Goal: Task Accomplishment & Management: Use online tool/utility

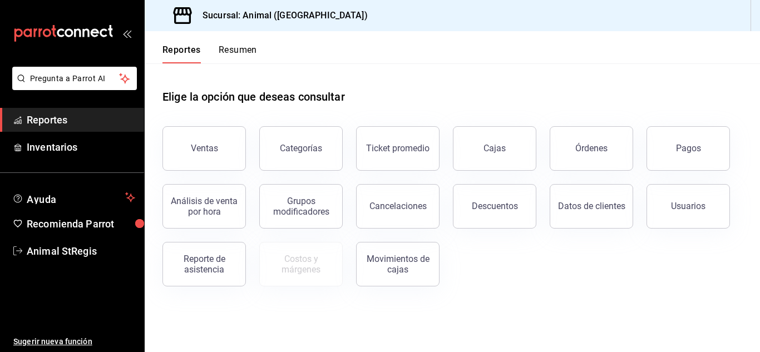
drag, startPoint x: 0, startPoint y: 0, endPoint x: 232, endPoint y: 128, distance: 264.9
click at [232, 128] on div "Ventas" at bounding box center [197, 142] width 97 height 58
click at [204, 150] on div "Ventas" at bounding box center [204, 148] width 27 height 11
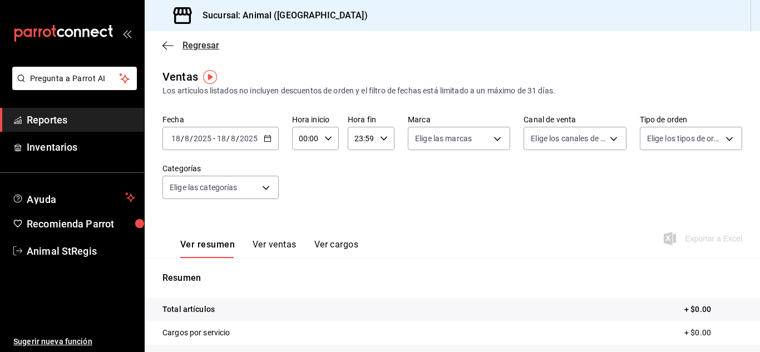
click at [174, 43] on span "Regresar" at bounding box center [190, 45] width 57 height 11
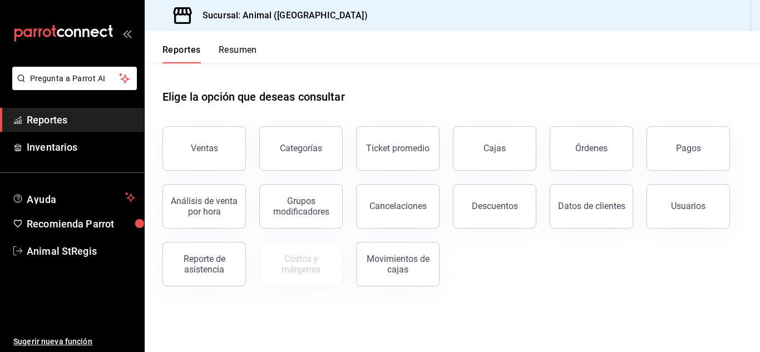
click at [191, 53] on button "Reportes" at bounding box center [181, 53] width 38 height 19
click at [203, 141] on button "Ventas" at bounding box center [203, 148] width 83 height 44
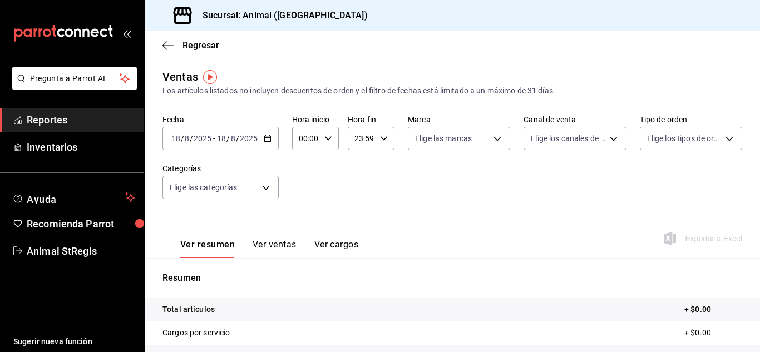
click at [265, 141] on icon "button" at bounding box center [268, 139] width 8 height 8
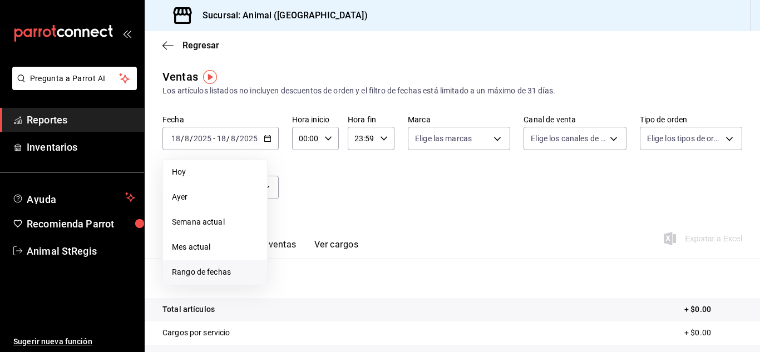
click at [212, 267] on span "Rango de fechas" at bounding box center [215, 272] width 86 height 12
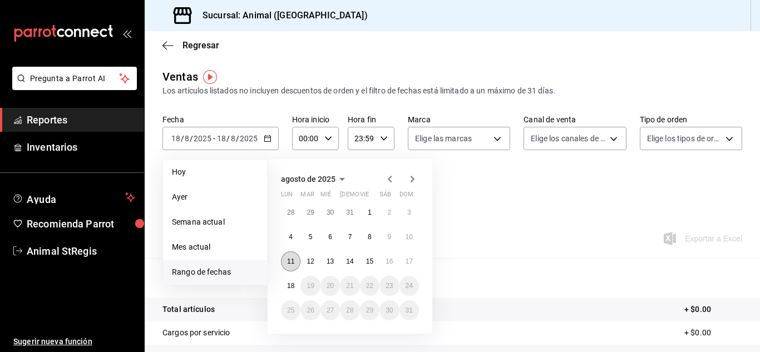
click at [292, 258] on abbr "11" at bounding box center [290, 262] width 7 height 8
click at [412, 262] on abbr "17" at bounding box center [408, 262] width 7 height 8
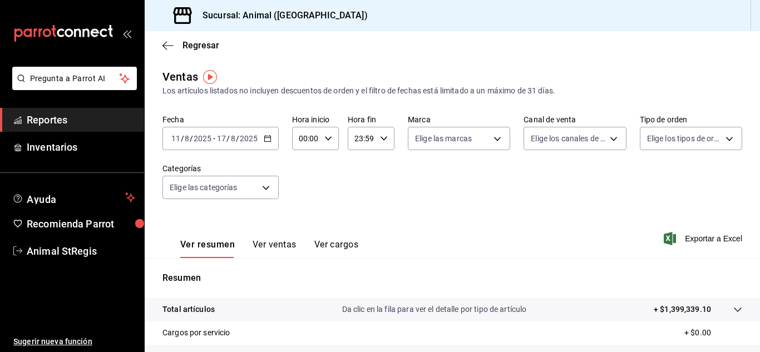
click at [265, 142] on div "[DATE] [DATE] - [DATE] [DATE]" at bounding box center [220, 138] width 116 height 23
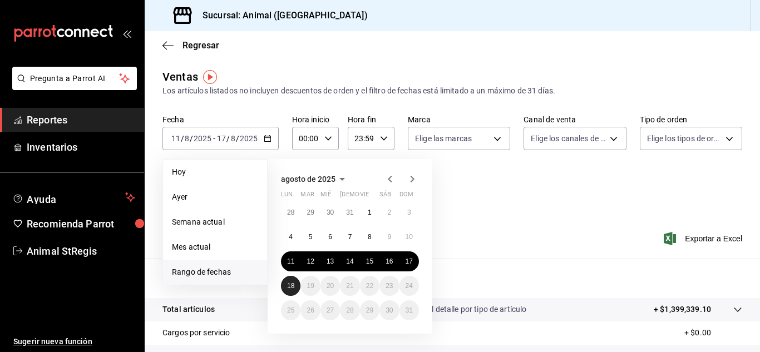
click at [295, 281] on button "18" at bounding box center [290, 286] width 19 height 20
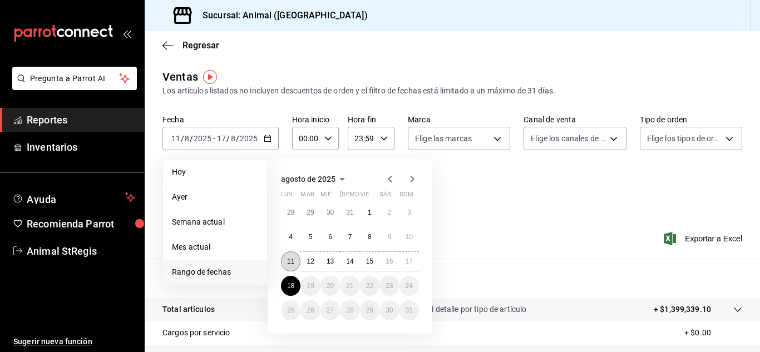
click at [289, 261] on abbr "11" at bounding box center [290, 262] width 7 height 8
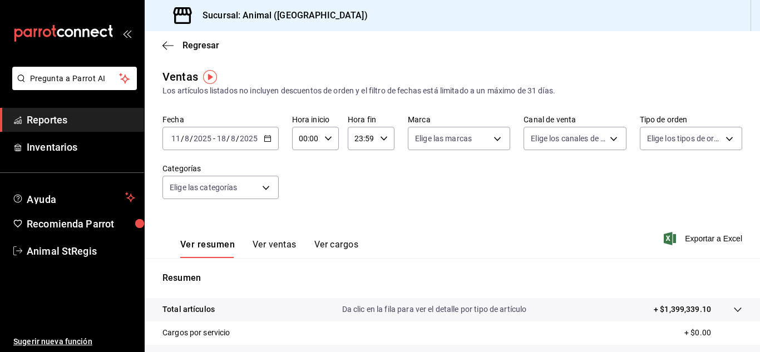
click at [324, 143] on div "00:00 Hora inicio" at bounding box center [315, 138] width 47 height 23
click at [261, 141] on div at bounding box center [380, 176] width 760 height 352
click at [266, 139] on icon "button" at bounding box center [268, 139] width 8 height 8
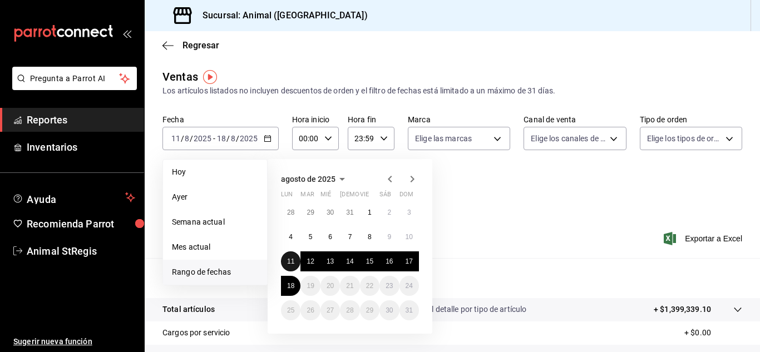
click at [294, 259] on button "11" at bounding box center [290, 261] width 19 height 20
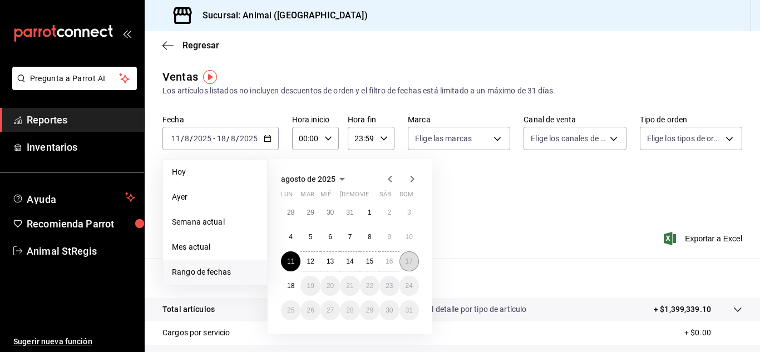
click at [408, 268] on button "17" at bounding box center [408, 261] width 19 height 20
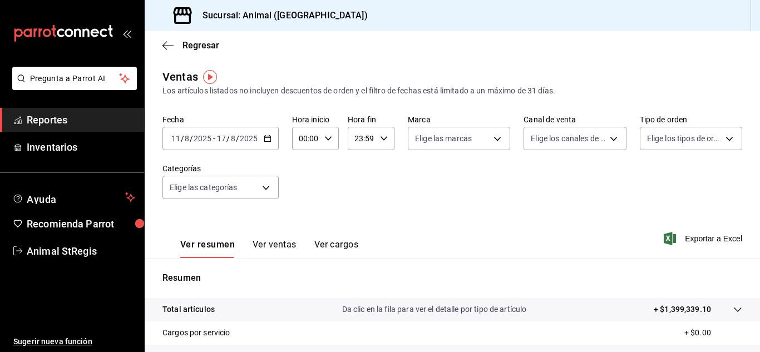
click at [329, 145] on div "00:00 Hora inicio" at bounding box center [315, 138] width 47 height 23
click at [307, 172] on div "00 01 02 03 04 05 06 07 08 09 10 11 12 13 14 15 16 17 18 19 20 21 22 23" at bounding box center [302, 198] width 23 height 89
click at [307, 172] on button "05" at bounding box center [303, 167] width 18 height 22
type input "05:00"
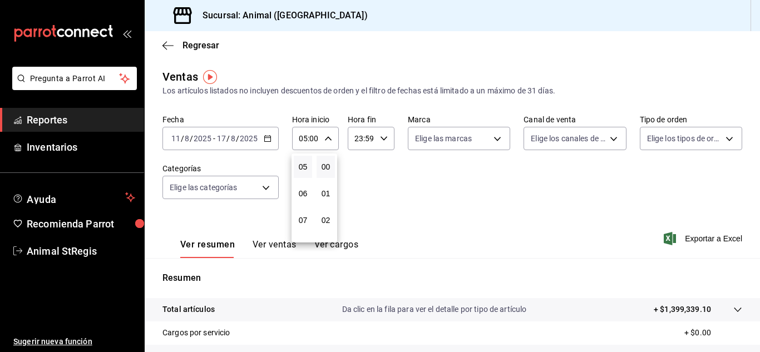
click at [467, 145] on div at bounding box center [380, 176] width 760 height 352
click at [467, 145] on body "Pregunta a Parrot AI Reportes Inventarios Ayuda Recomienda Parrot Animal StRegi…" at bounding box center [380, 176] width 760 height 352
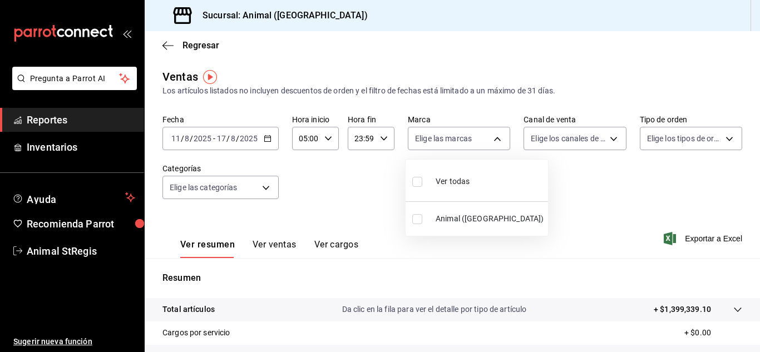
click at [441, 190] on div "Ver todas" at bounding box center [440, 181] width 57 height 24
type input "3f39fcdc-c8c4-4fff-883a-47b345d9391c"
checkbox input "true"
click at [574, 147] on div at bounding box center [380, 176] width 760 height 352
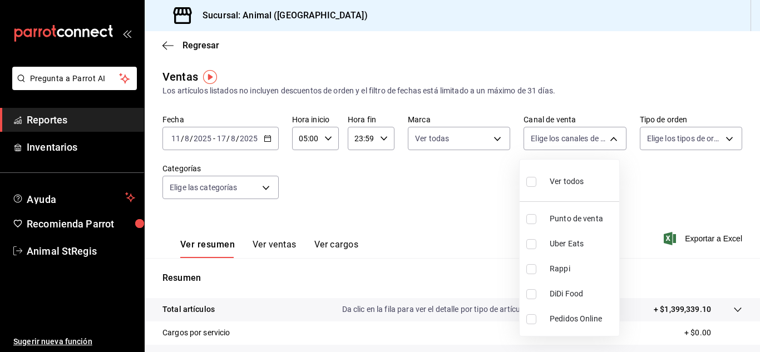
click at [574, 147] on body "Pregunta a Parrot AI Reportes Inventarios Ayuda Recomienda Parrot Animal StRegi…" at bounding box center [380, 176] width 760 height 352
click at [563, 177] on span "Ver todos" at bounding box center [567, 182] width 34 height 12
type input "PARROT,UBER_EATS,RAPPI,DIDI_FOOD,ONLINE"
checkbox input "true"
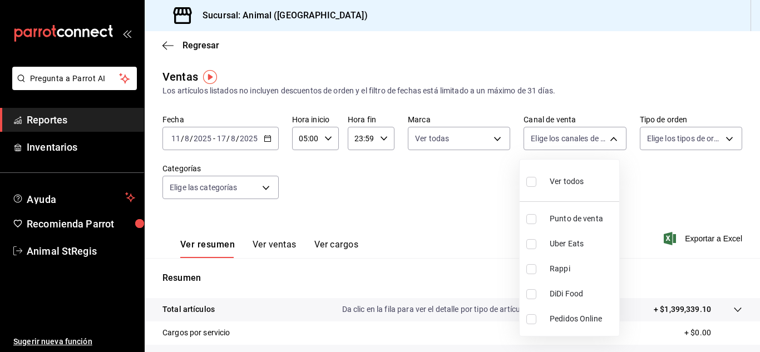
checkbox input "true"
click at [662, 146] on div at bounding box center [380, 176] width 760 height 352
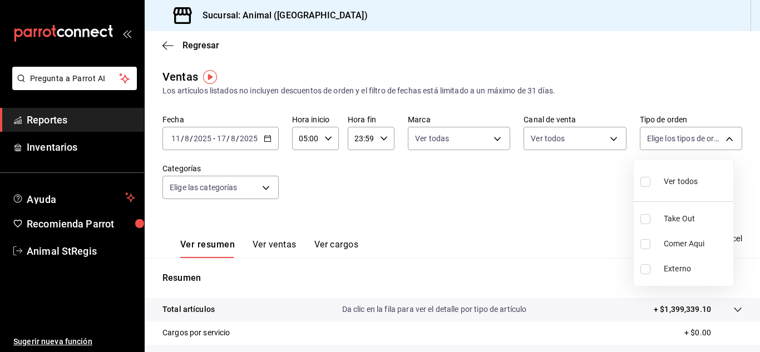
click at [662, 146] on body "Pregunta a Parrot AI Reportes Inventarios Ayuda Recomienda Parrot Animal StRegi…" at bounding box center [380, 176] width 760 height 352
click at [659, 183] on div "Ver todos" at bounding box center [668, 181] width 57 height 24
type input "3f245141-8cb2-4099-bf0f-bc16ed99609a,be50bec9-a7ef-41cc-9154-7015b9ad380c,EXTER…"
checkbox input "true"
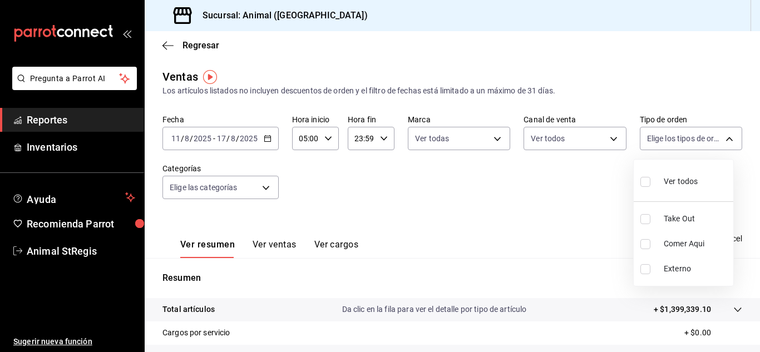
checkbox input "true"
click at [263, 187] on div at bounding box center [380, 176] width 760 height 352
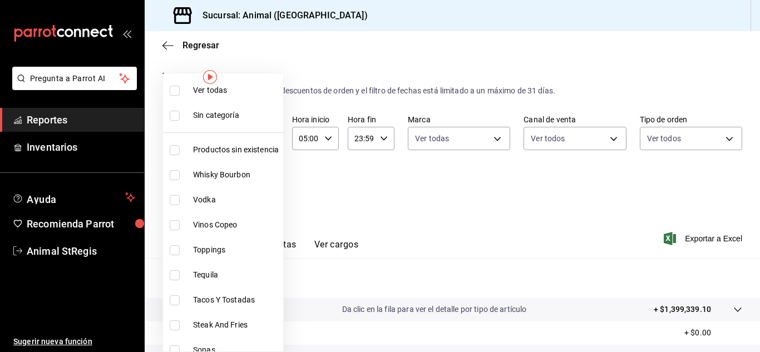
click at [263, 187] on body "Pregunta a Parrot AI Reportes Inventarios Ayuda Recomienda Parrot Animal StRegi…" at bounding box center [380, 176] width 760 height 352
click at [228, 97] on li "Ver todas" at bounding box center [223, 90] width 120 height 25
type input "ab590da7-d0c4-47a8-ac4f-44aecaaca930,928f1d8c-49b4-4cad-a5c8-35f7885dcb7c,2440b…"
checkbox input "true"
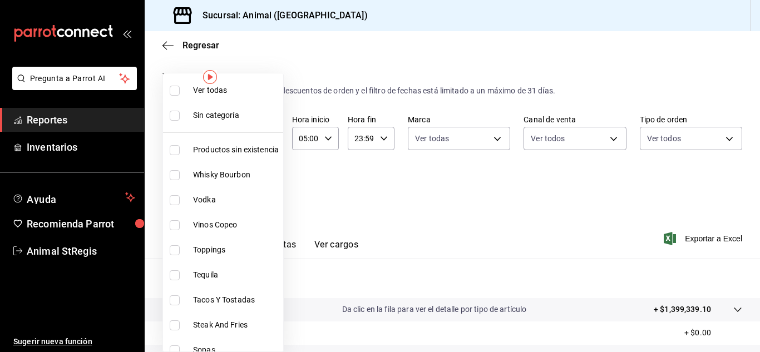
checkbox input "true"
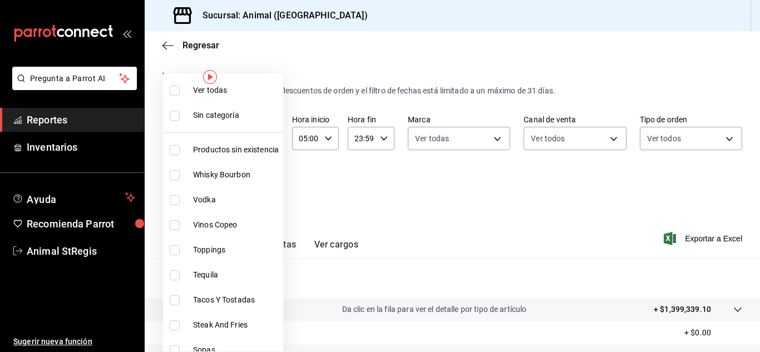
checkbox input "true"
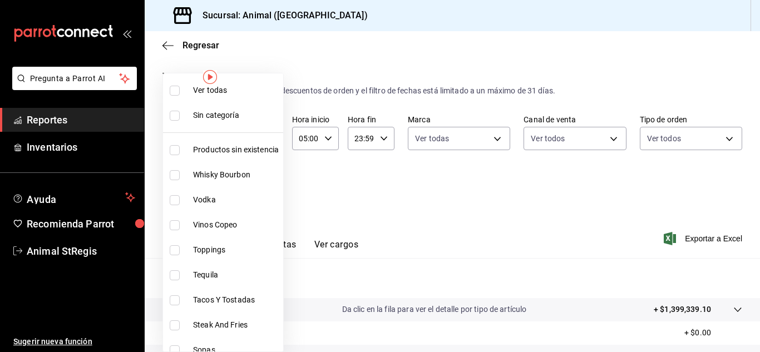
checkbox input "true"
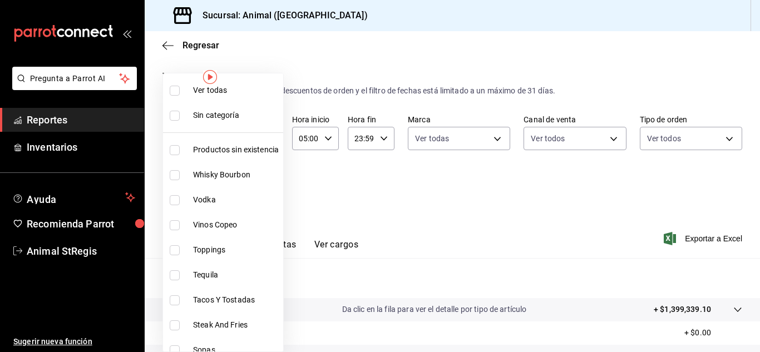
checkbox input "true"
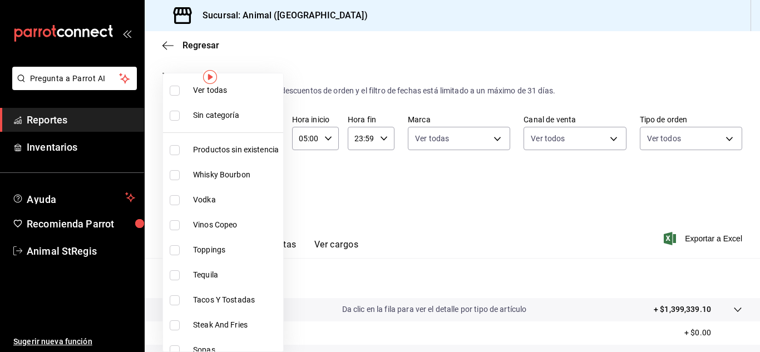
checkbox input "true"
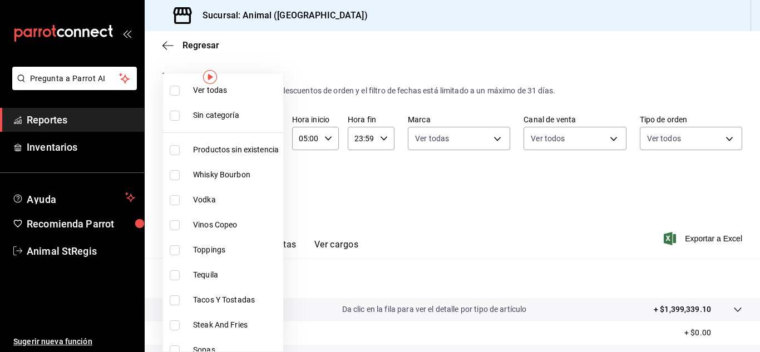
checkbox input "true"
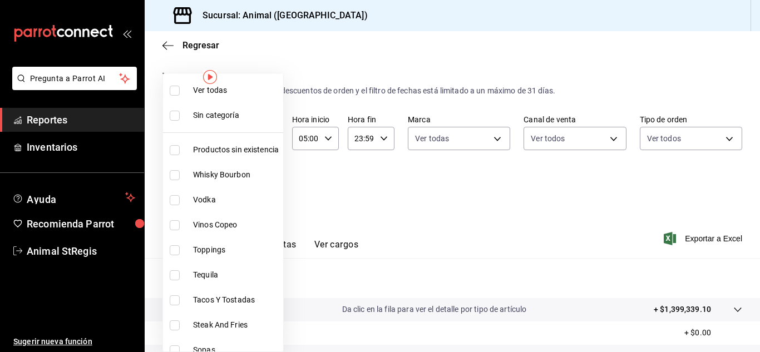
checkbox input "true"
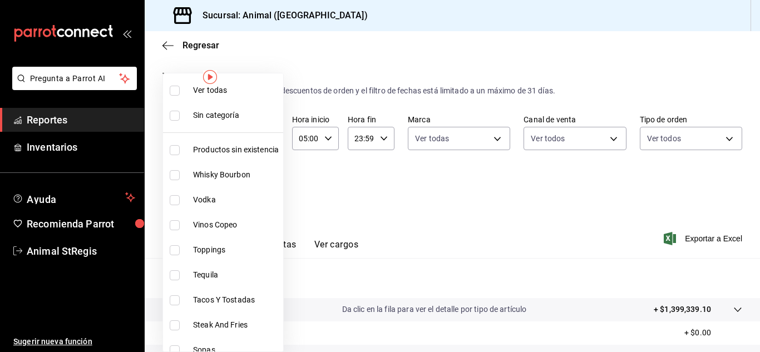
checkbox input "true"
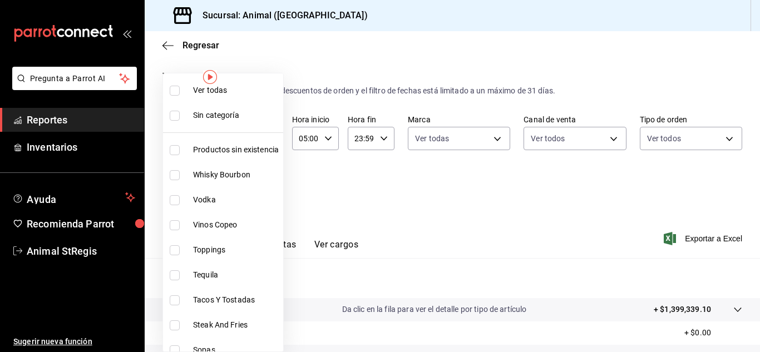
checkbox input "true"
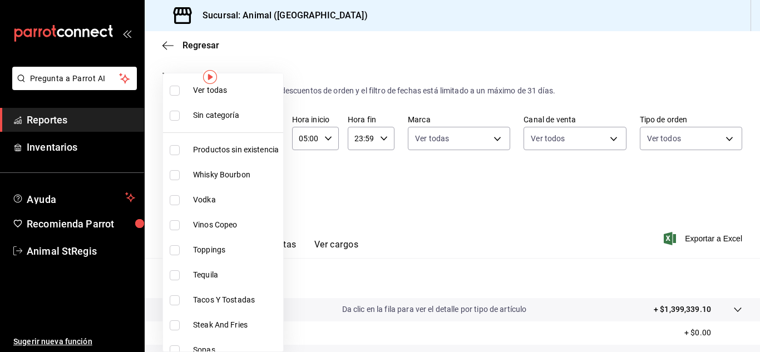
checkbox input "true"
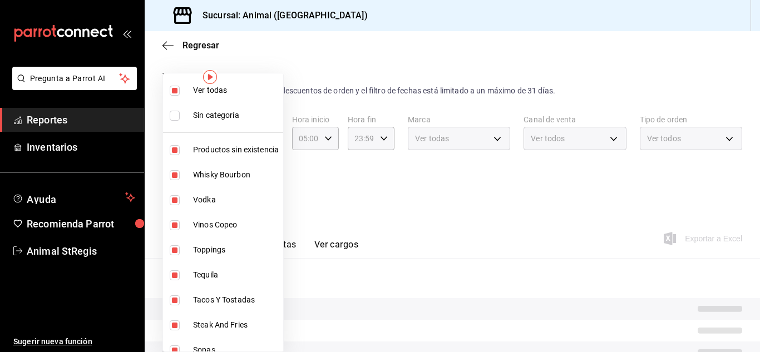
click at [410, 236] on div at bounding box center [380, 176] width 760 height 352
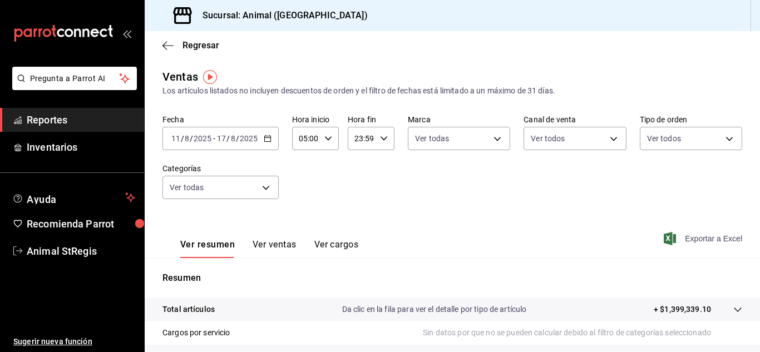
click at [704, 238] on span "Exportar a Excel" at bounding box center [704, 238] width 76 height 13
